Goal: Complete application form

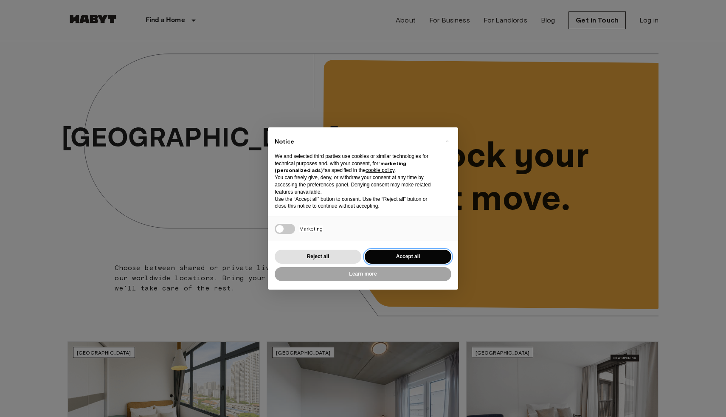
click at [400, 257] on button "Accept all" at bounding box center [408, 257] width 87 height 14
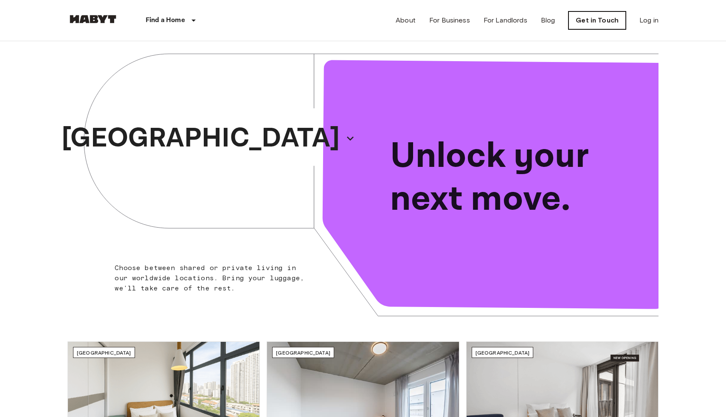
click at [587, 22] on link "Get in Touch" at bounding box center [596, 20] width 57 height 18
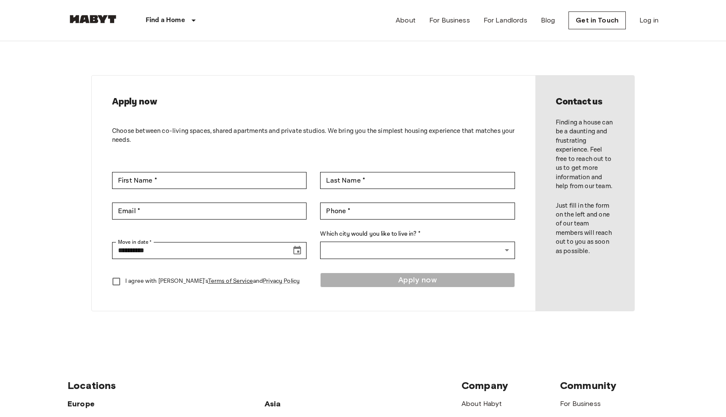
click at [86, 23] on link at bounding box center [92, 20] width 51 height 11
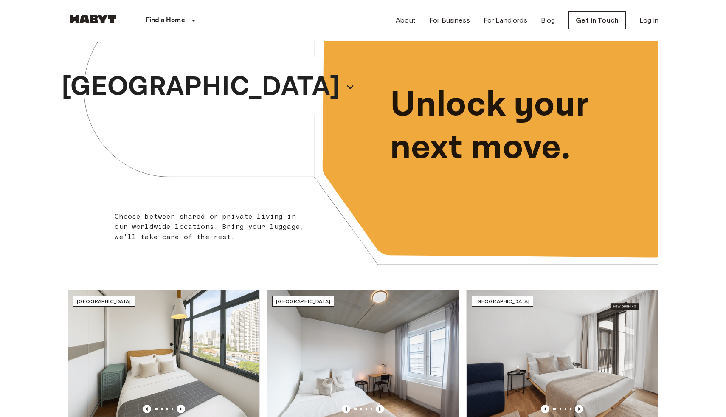
scroll to position [50, 0]
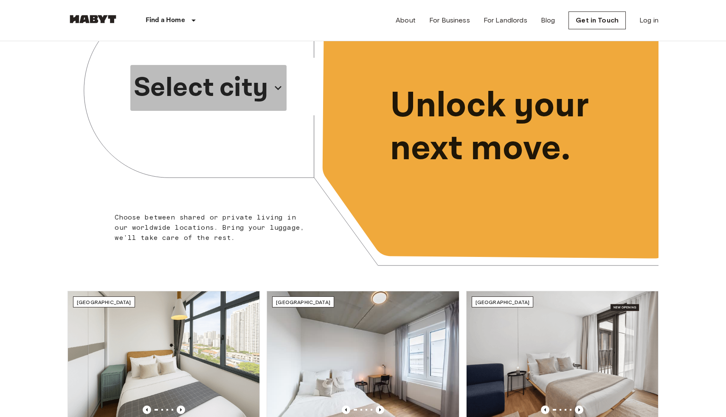
click at [222, 93] on p "Select city" at bounding box center [201, 87] width 135 height 41
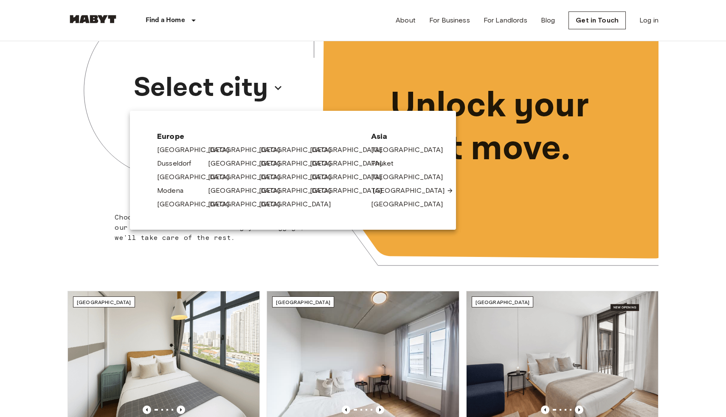
click at [386, 192] on link "[GEOGRAPHIC_DATA]" at bounding box center [413, 190] width 81 height 10
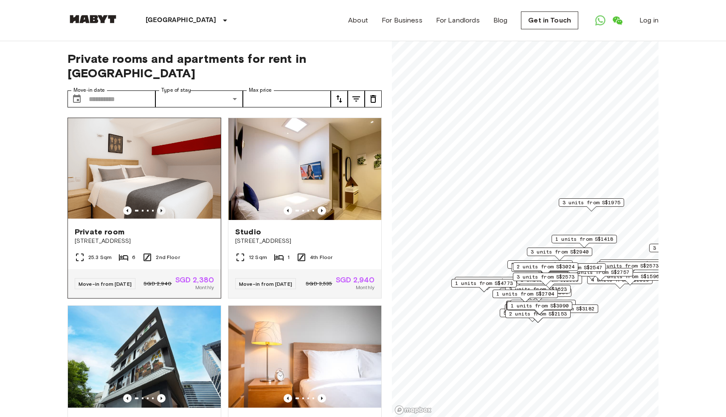
click at [164, 206] on icon "Previous image" at bounding box center [161, 210] width 8 height 8
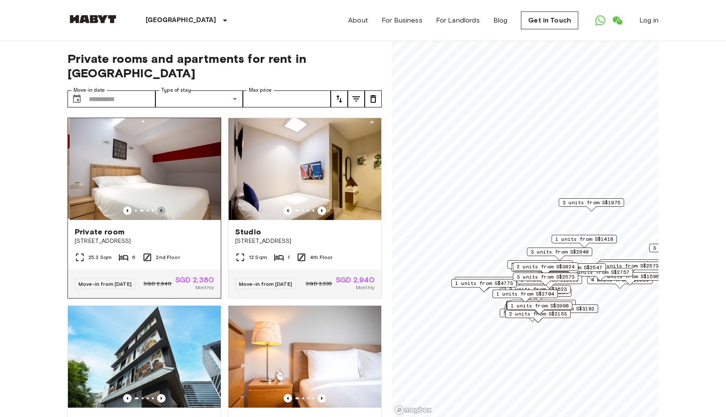
click at [164, 206] on icon "Previous image" at bounding box center [161, 210] width 8 height 8
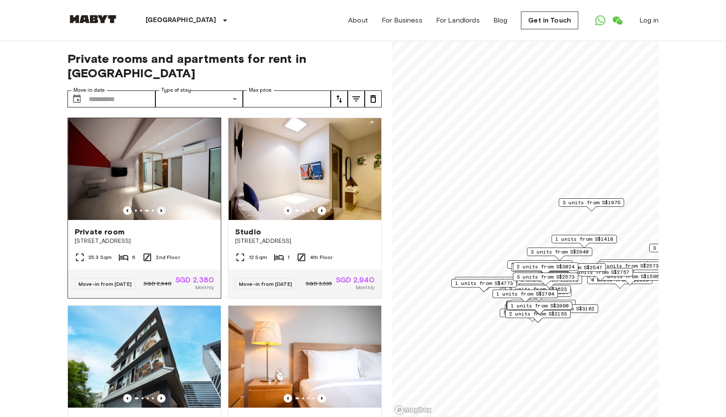
click at [164, 206] on icon "Previous image" at bounding box center [161, 210] width 8 height 8
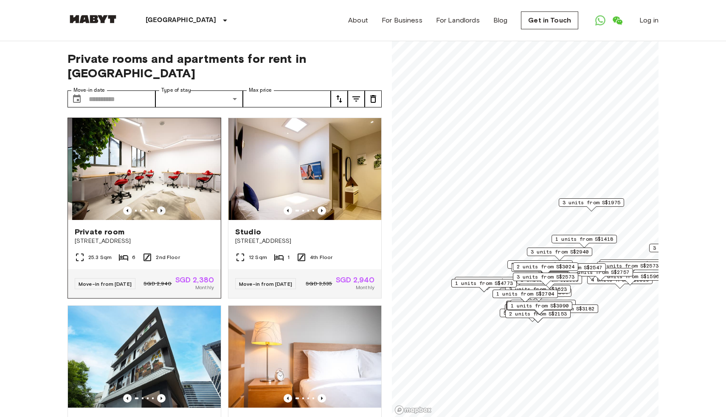
click at [164, 206] on icon "Previous image" at bounding box center [161, 210] width 8 height 8
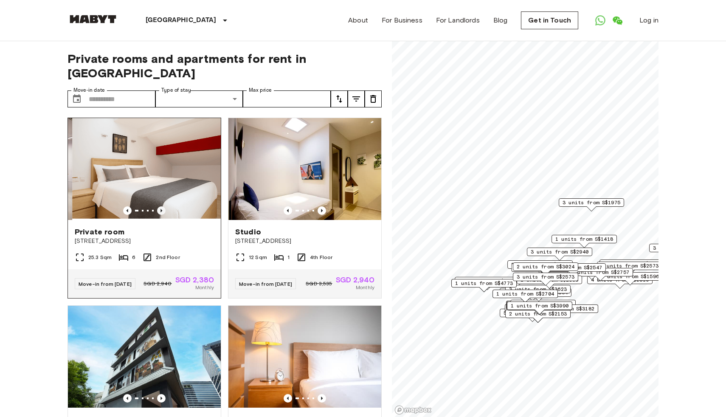
click at [163, 206] on icon "Previous image" at bounding box center [161, 210] width 8 height 8
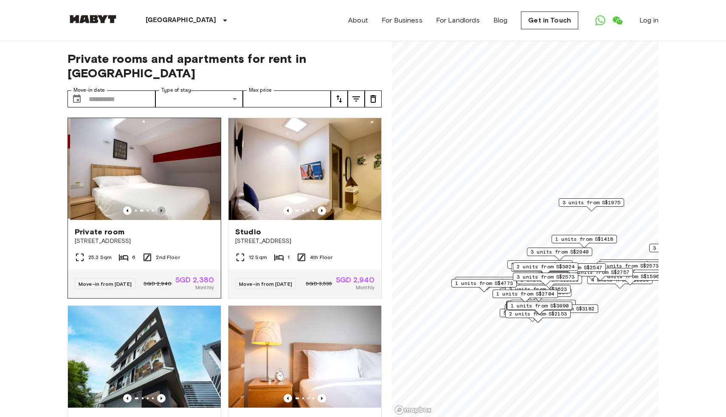
click at [163, 206] on icon "Previous image" at bounding box center [161, 210] width 8 height 8
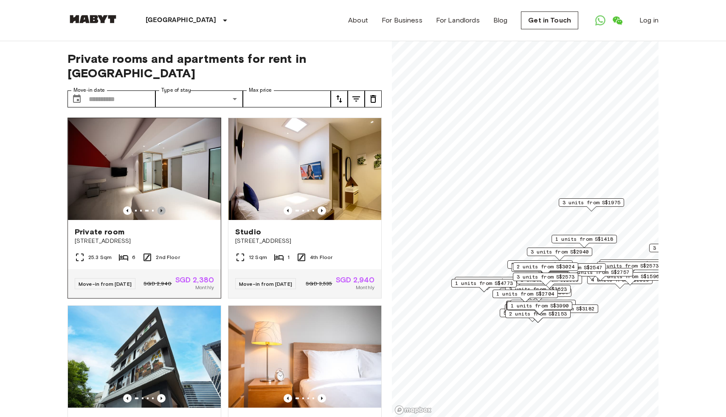
click at [163, 206] on icon "Previous image" at bounding box center [161, 210] width 8 height 8
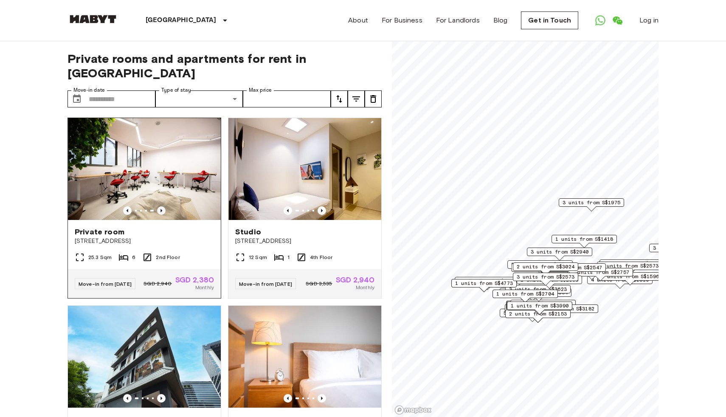
click at [163, 206] on icon "Previous image" at bounding box center [161, 210] width 8 height 8
